Goal: Task Accomplishment & Management: Use online tool/utility

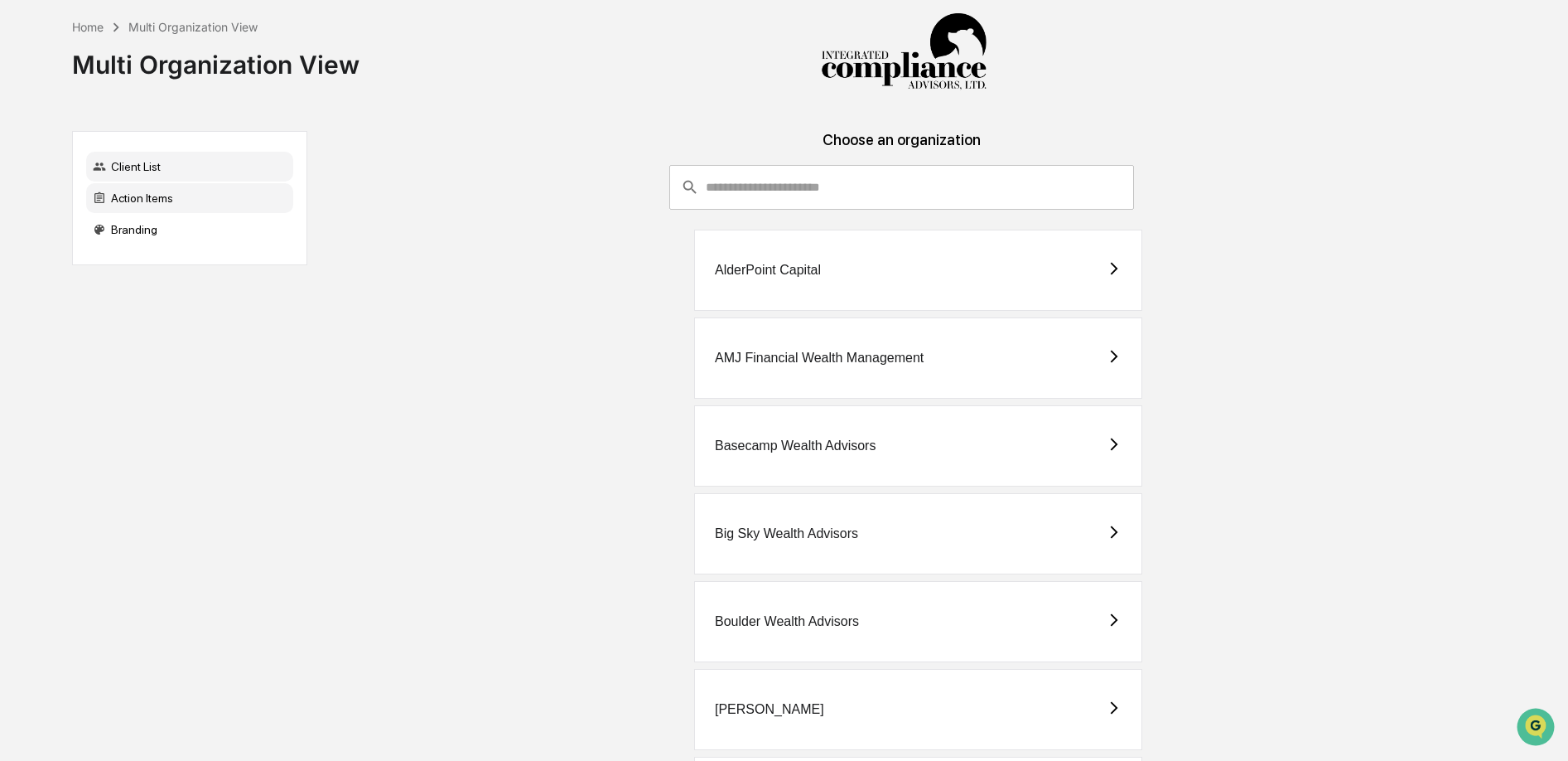
click at [166, 191] on div "Action Items" at bounding box center [190, 198] width 207 height 30
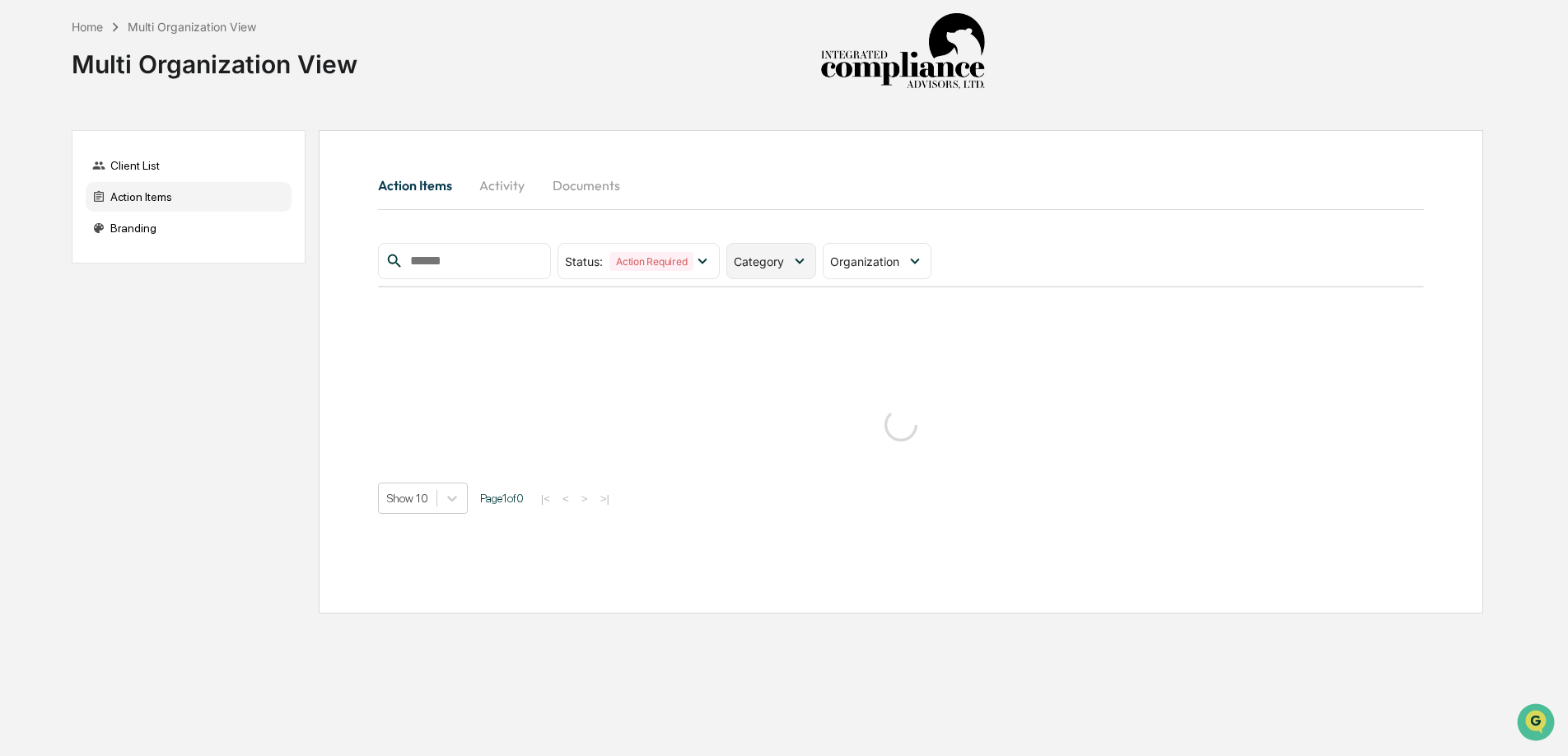
click at [784, 262] on span "Category" at bounding box center [759, 262] width 50 height 14
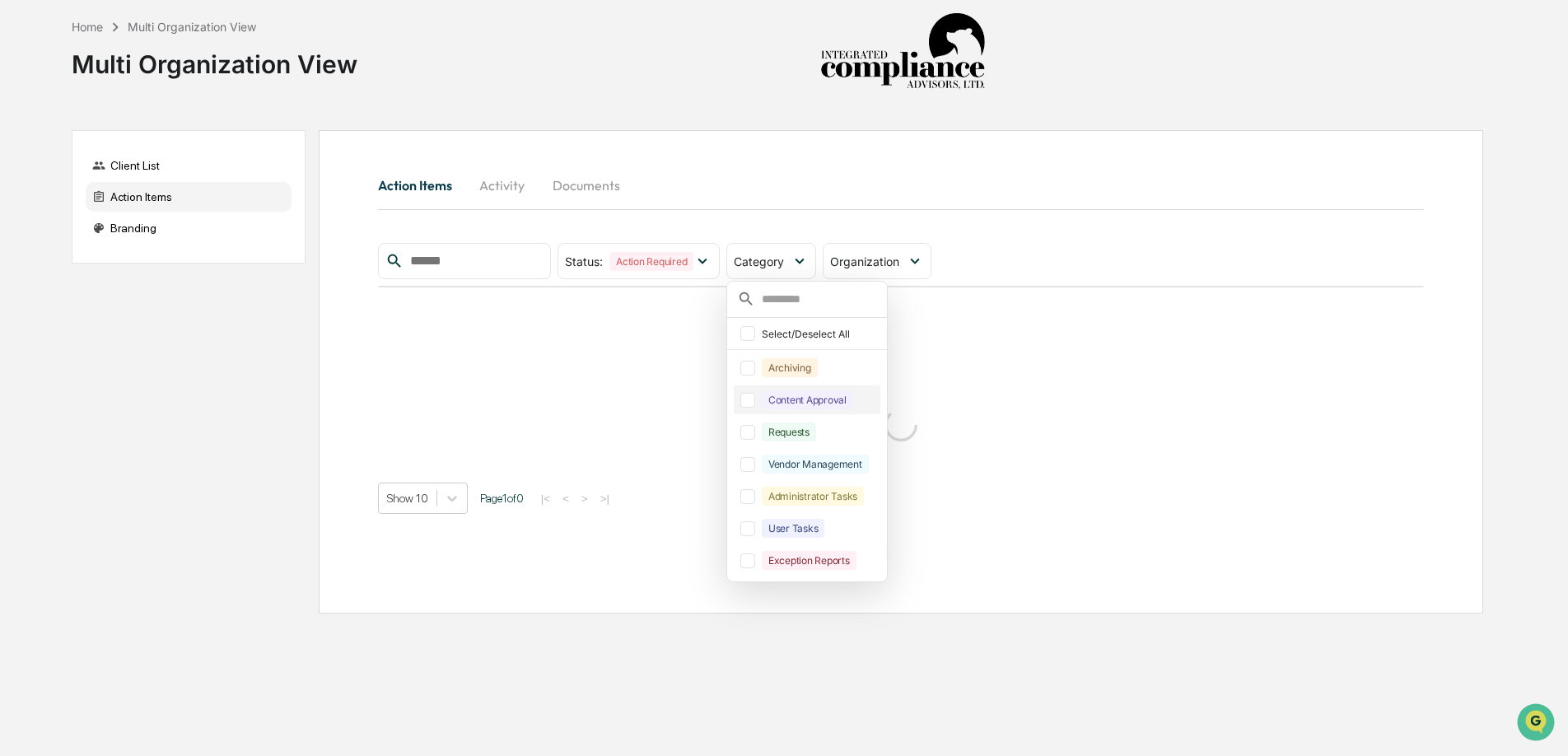
click at [754, 396] on div at bounding box center [747, 399] width 14 height 14
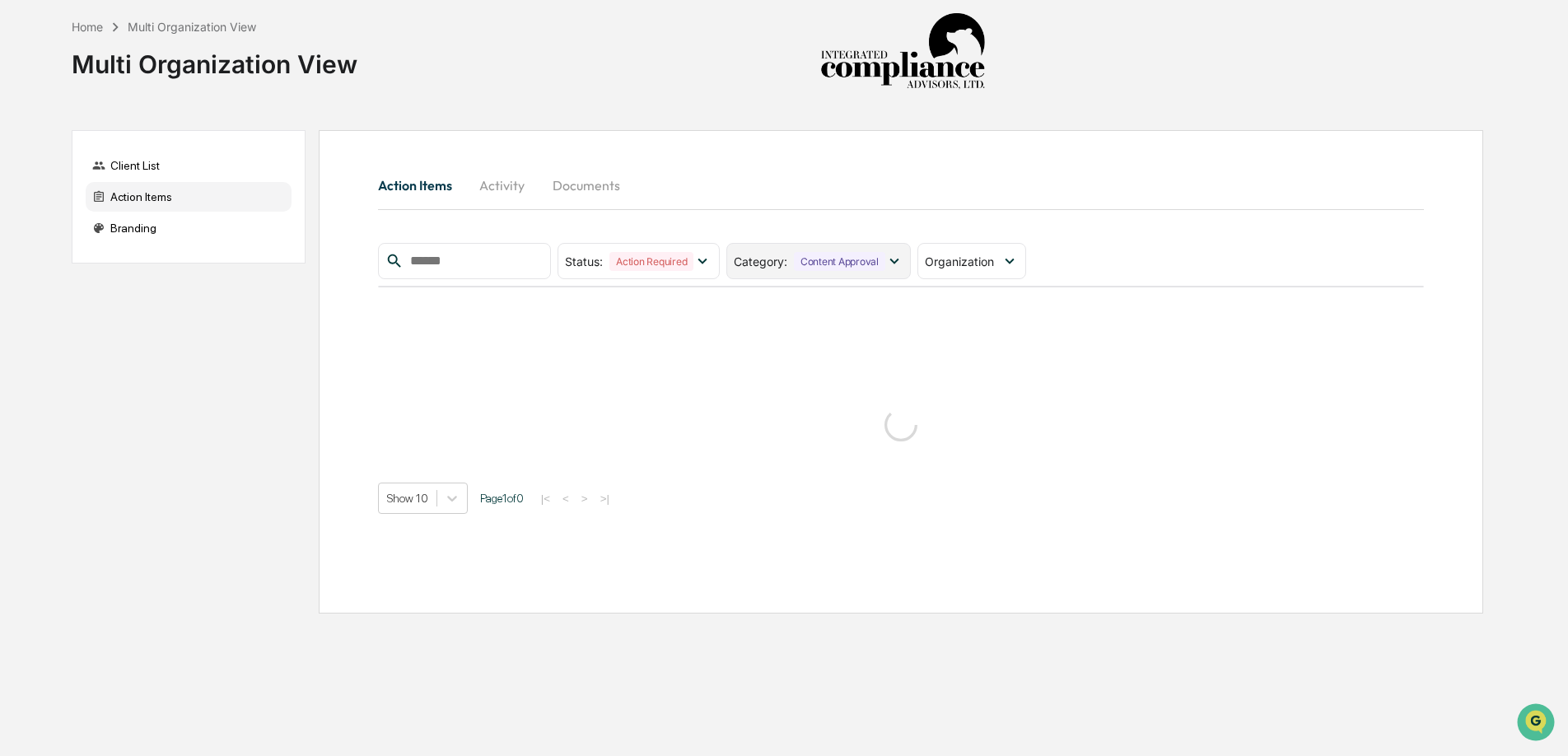
click at [901, 266] on icon at bounding box center [894, 261] width 18 height 18
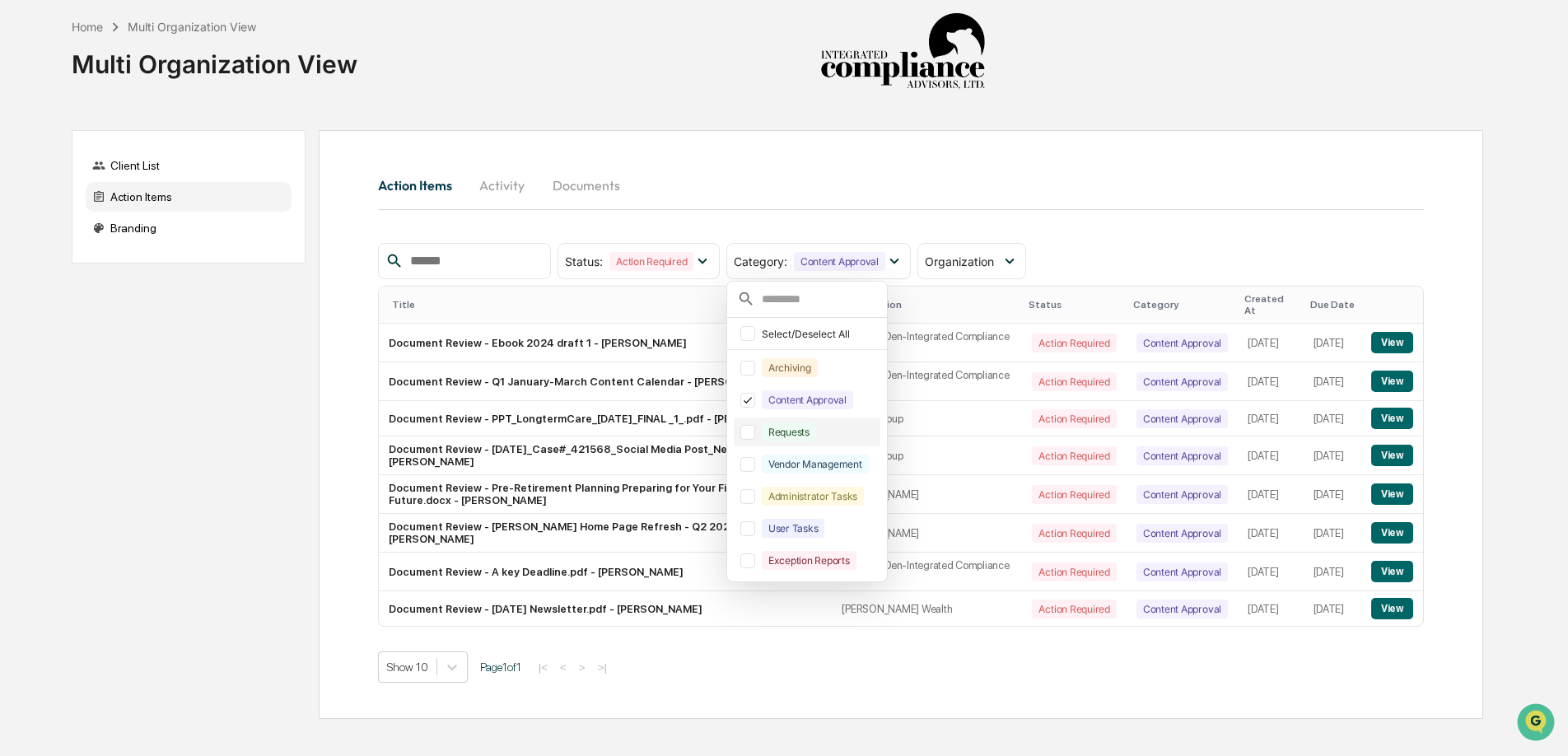
click at [755, 429] on div at bounding box center [747, 432] width 14 height 14
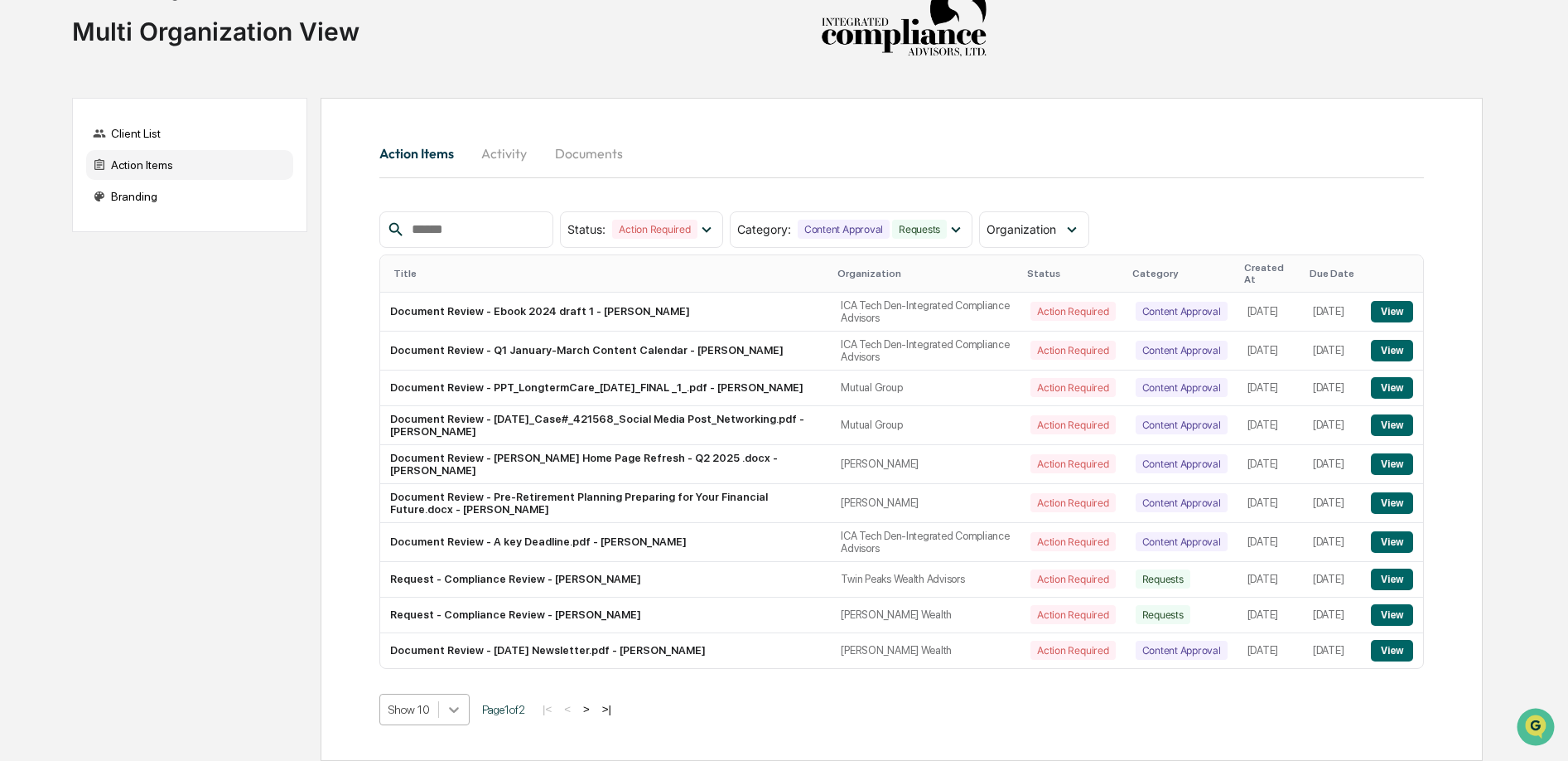
scroll to position [167, 0]
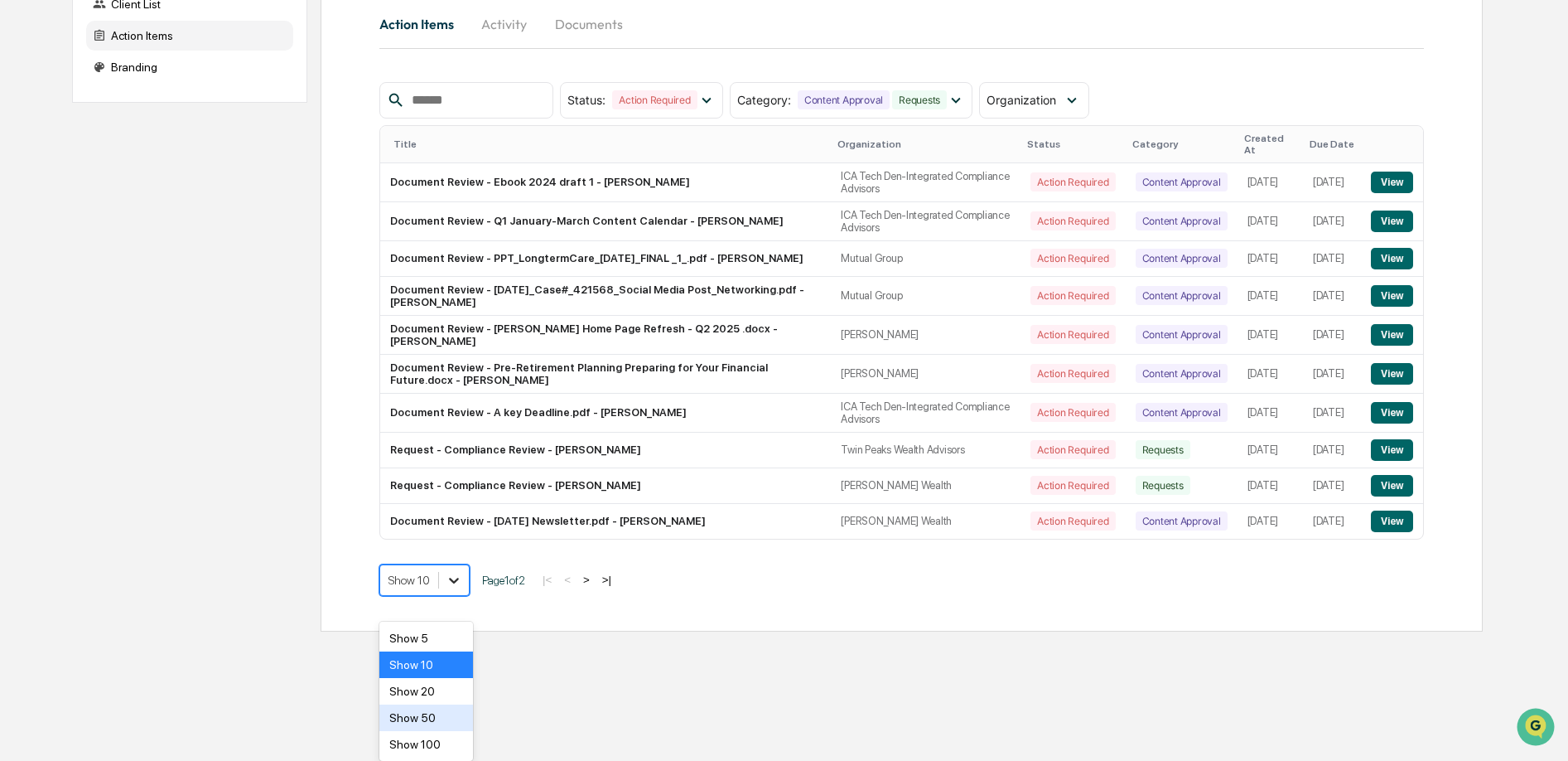
click at [466, 632] on body "Home Multi Organization View Multi Organization View Client List Action Items B…" at bounding box center [784, 234] width 1568 height 794
click at [443, 713] on div "Show 50" at bounding box center [426, 717] width 94 height 27
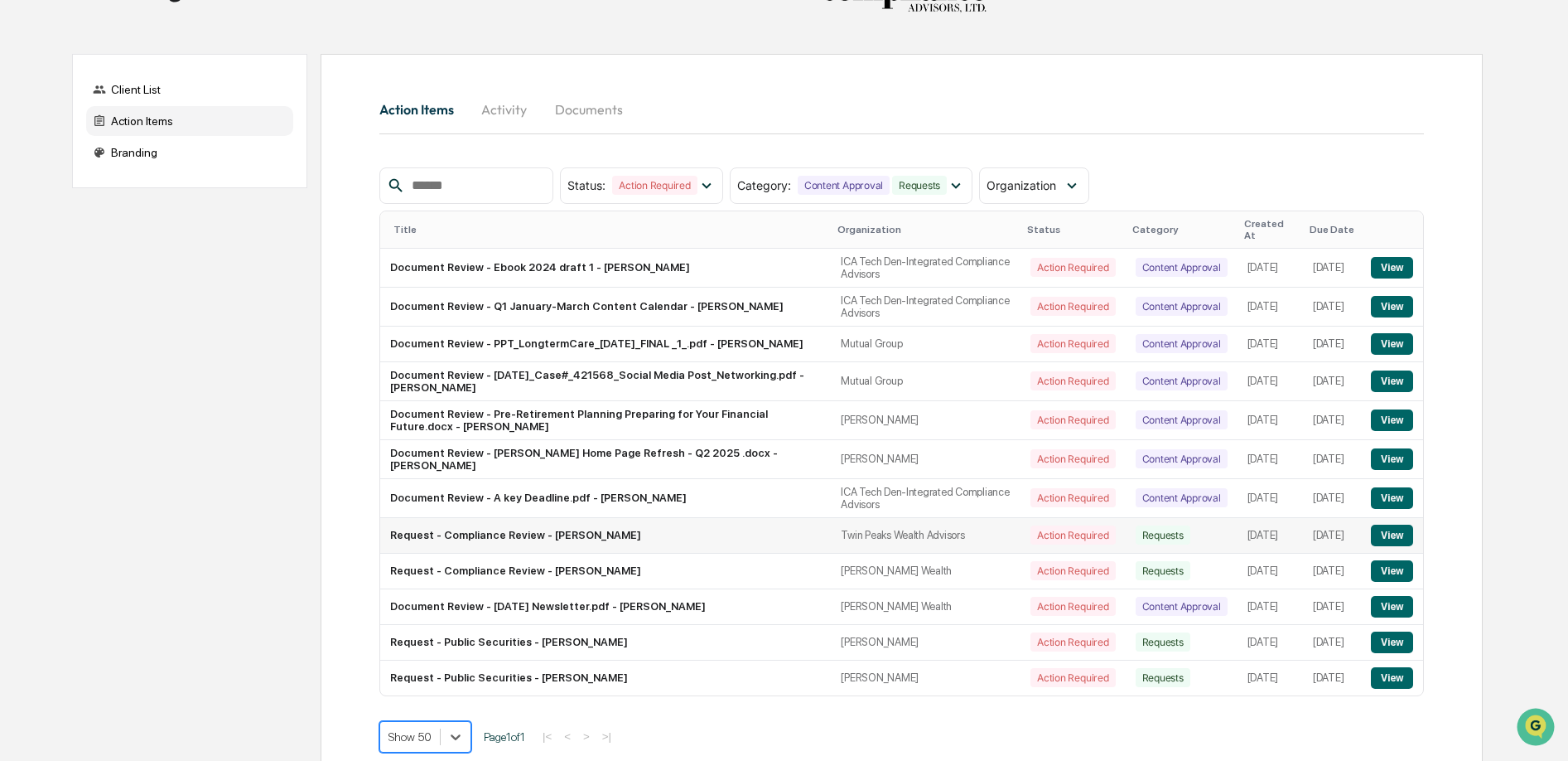
scroll to position [133, 0]
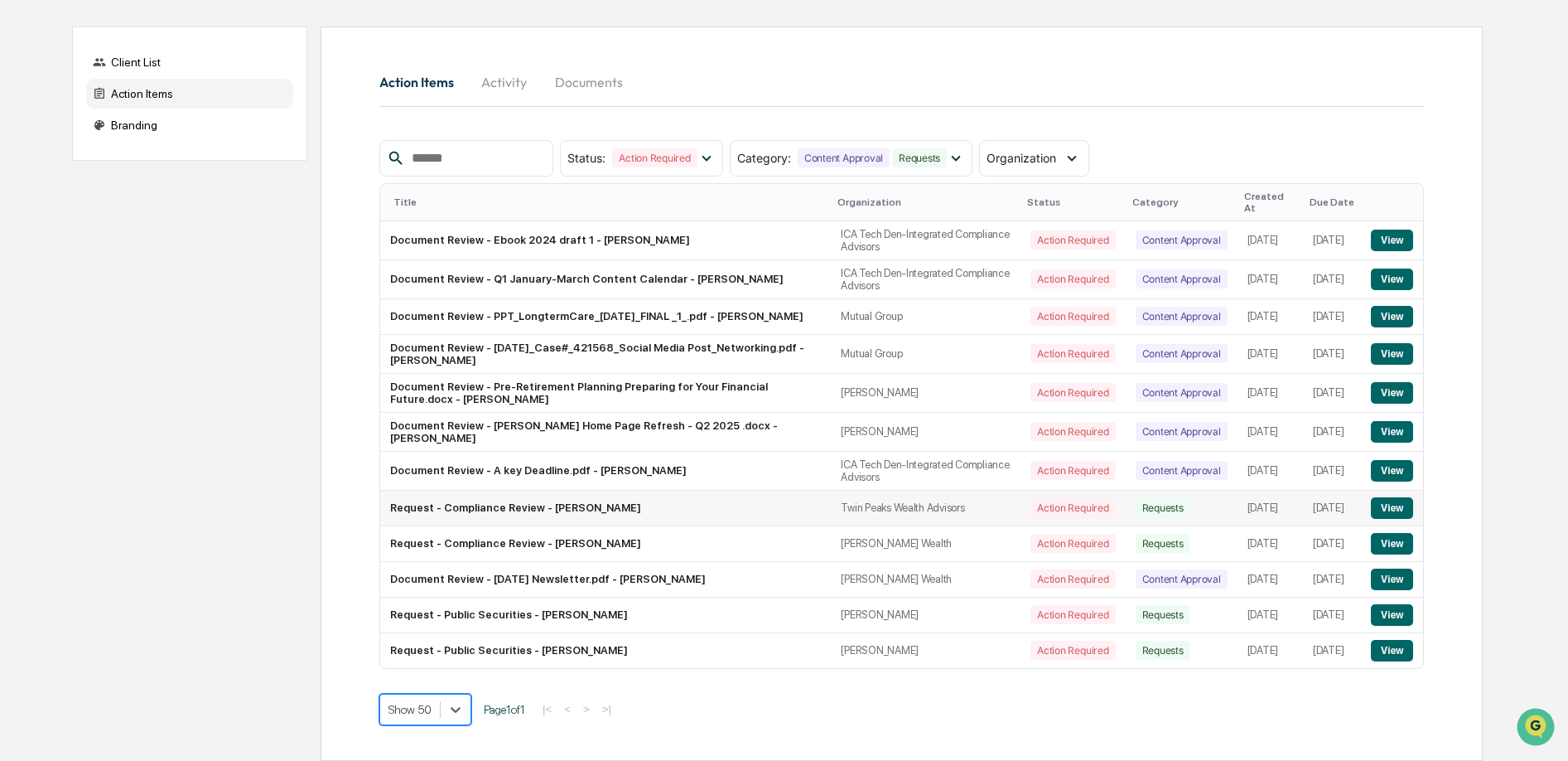
click at [1400, 498] on button "View" at bounding box center [1392, 508] width 42 height 21
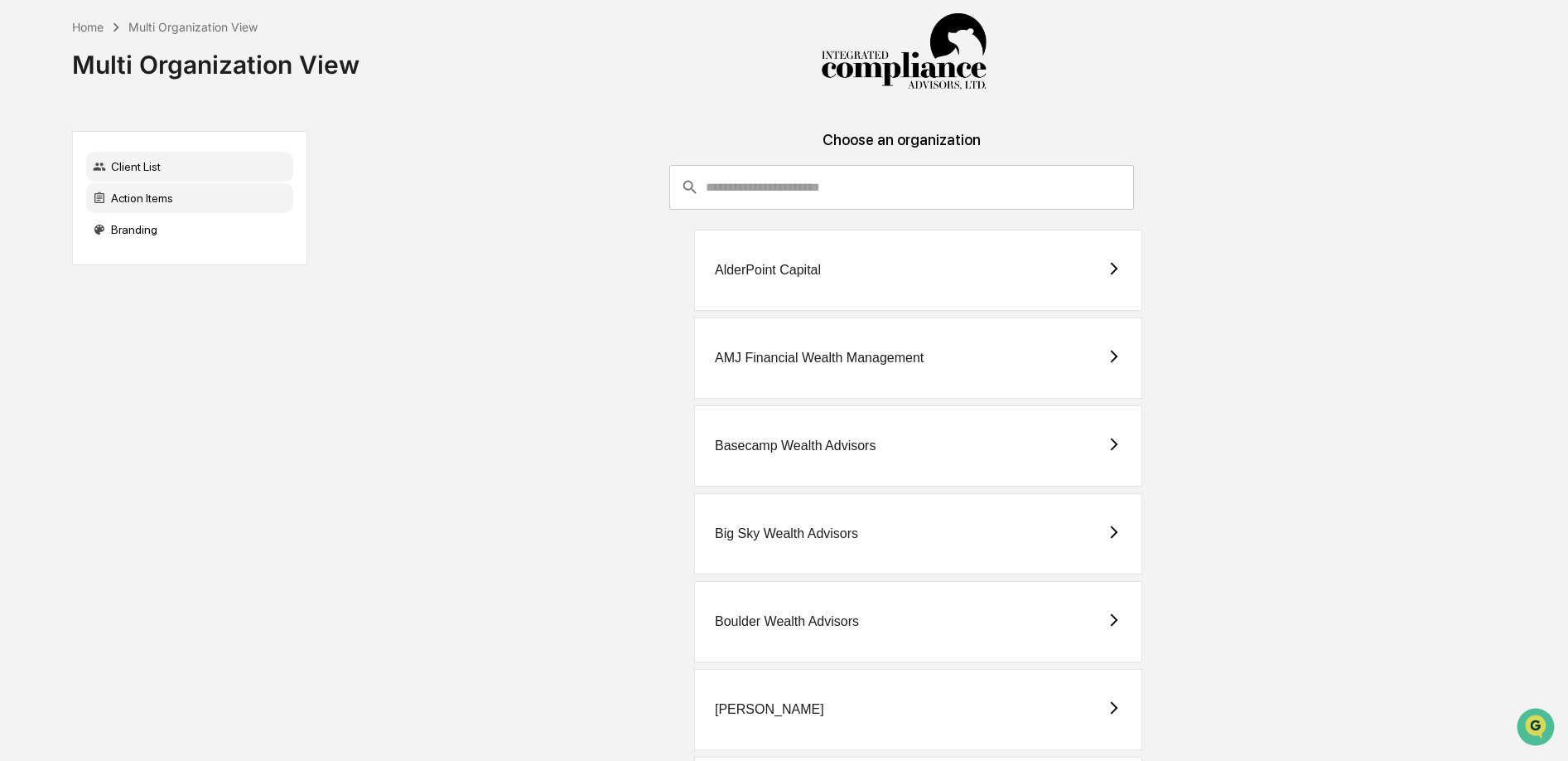
click at [220, 204] on div "Action Items" at bounding box center [190, 198] width 207 height 30
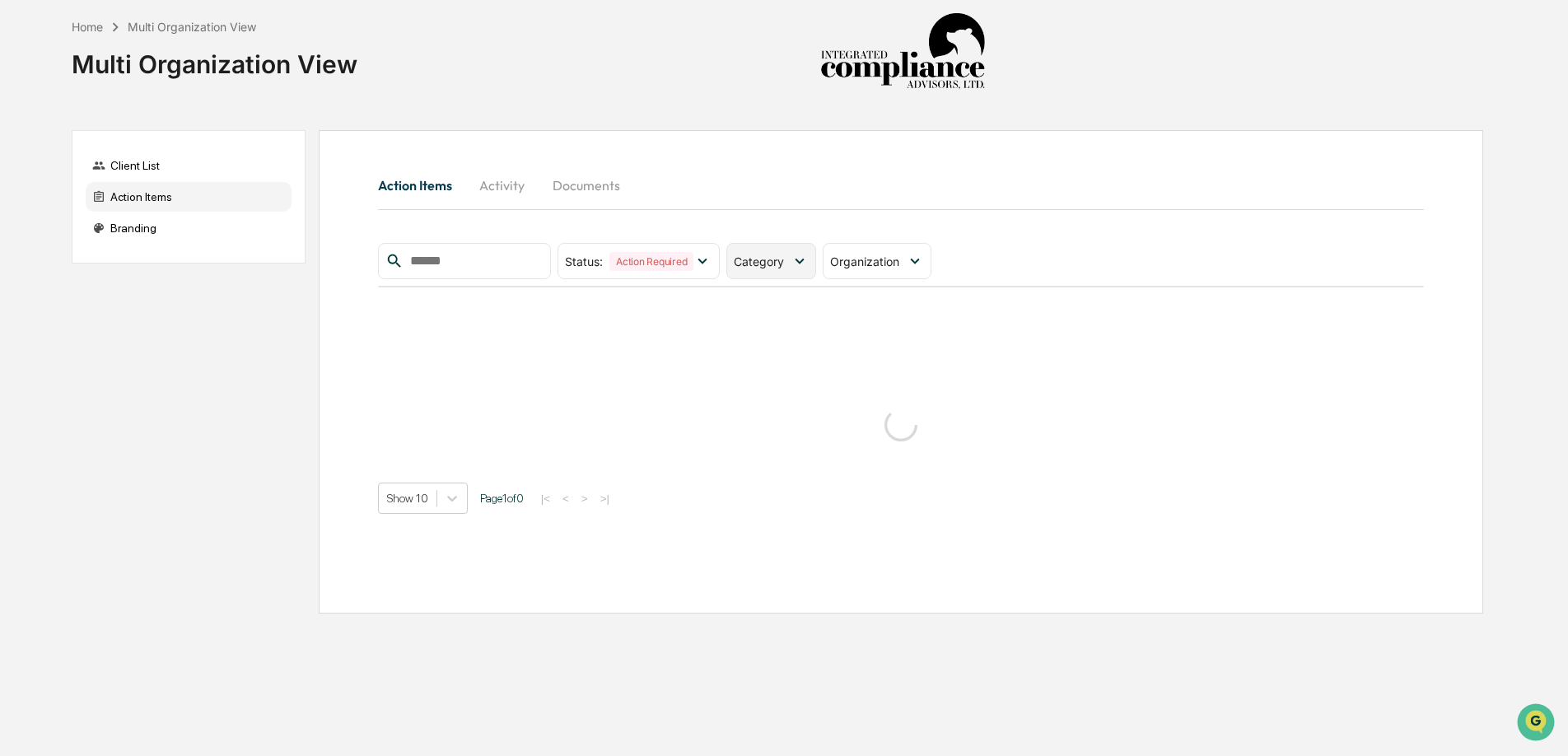
click at [790, 256] on div "Category" at bounding box center [771, 261] width 90 height 37
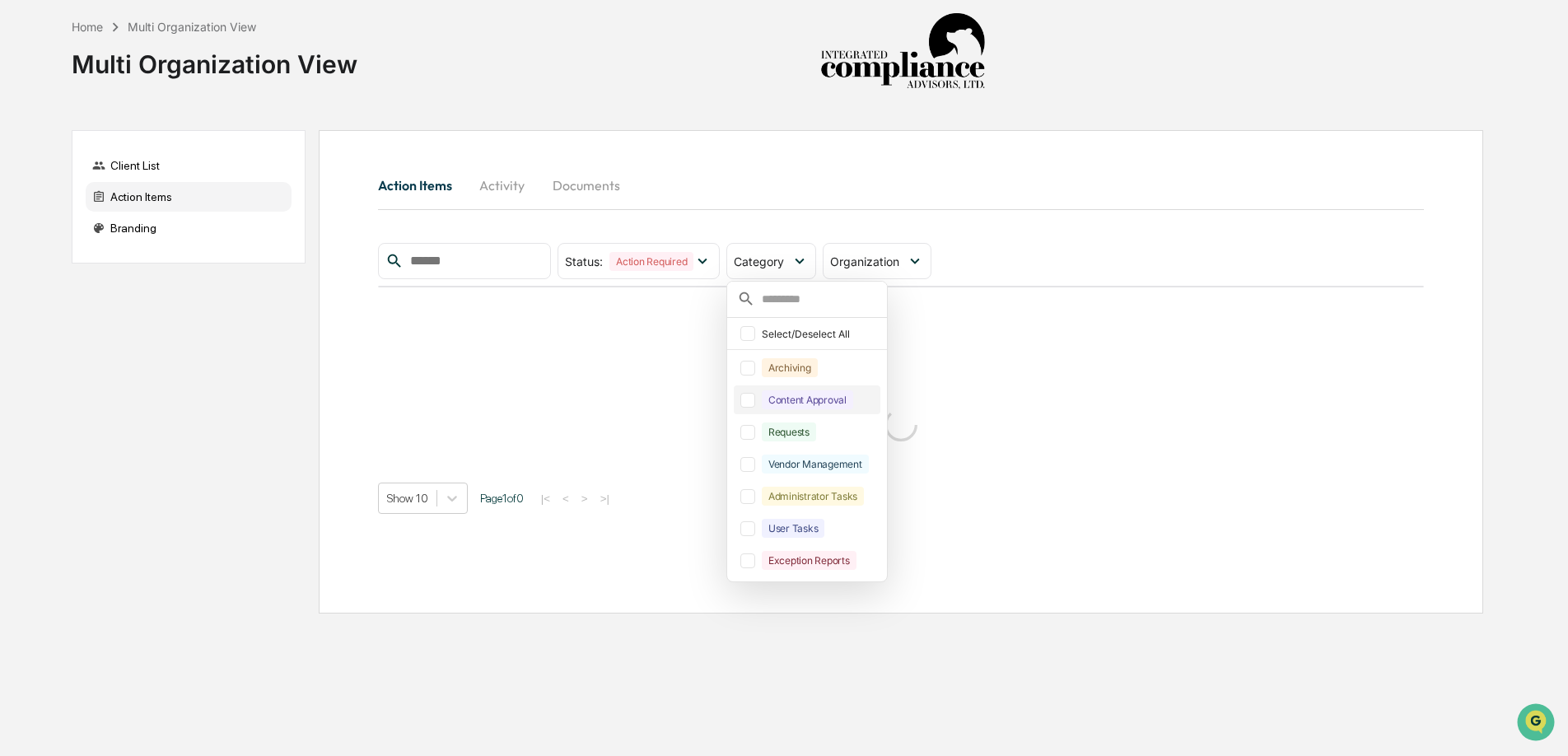
click at [749, 403] on div at bounding box center [747, 399] width 14 height 14
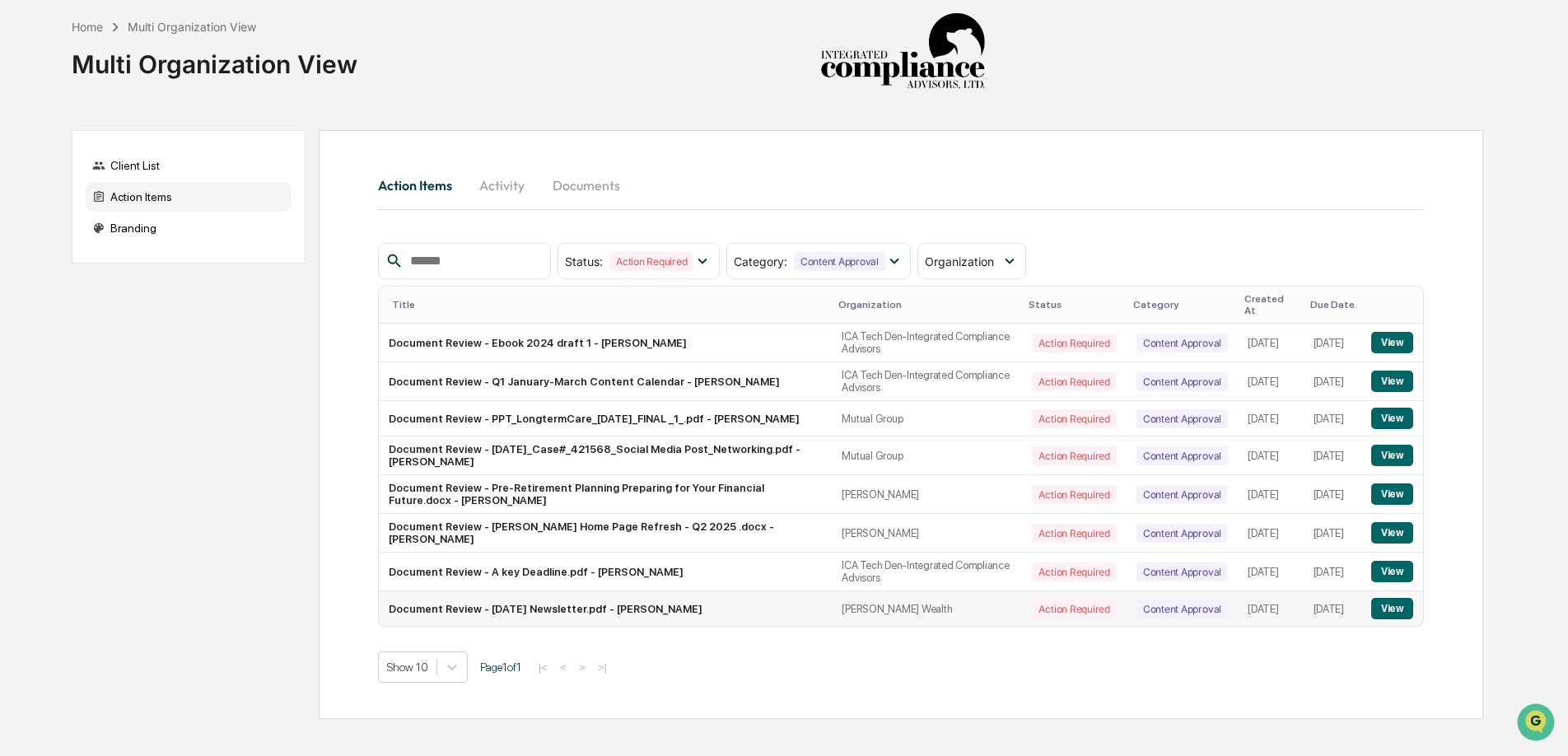
click at [1402, 613] on button "View" at bounding box center [1391, 608] width 42 height 21
